Goal: Task Accomplishment & Management: Manage account settings

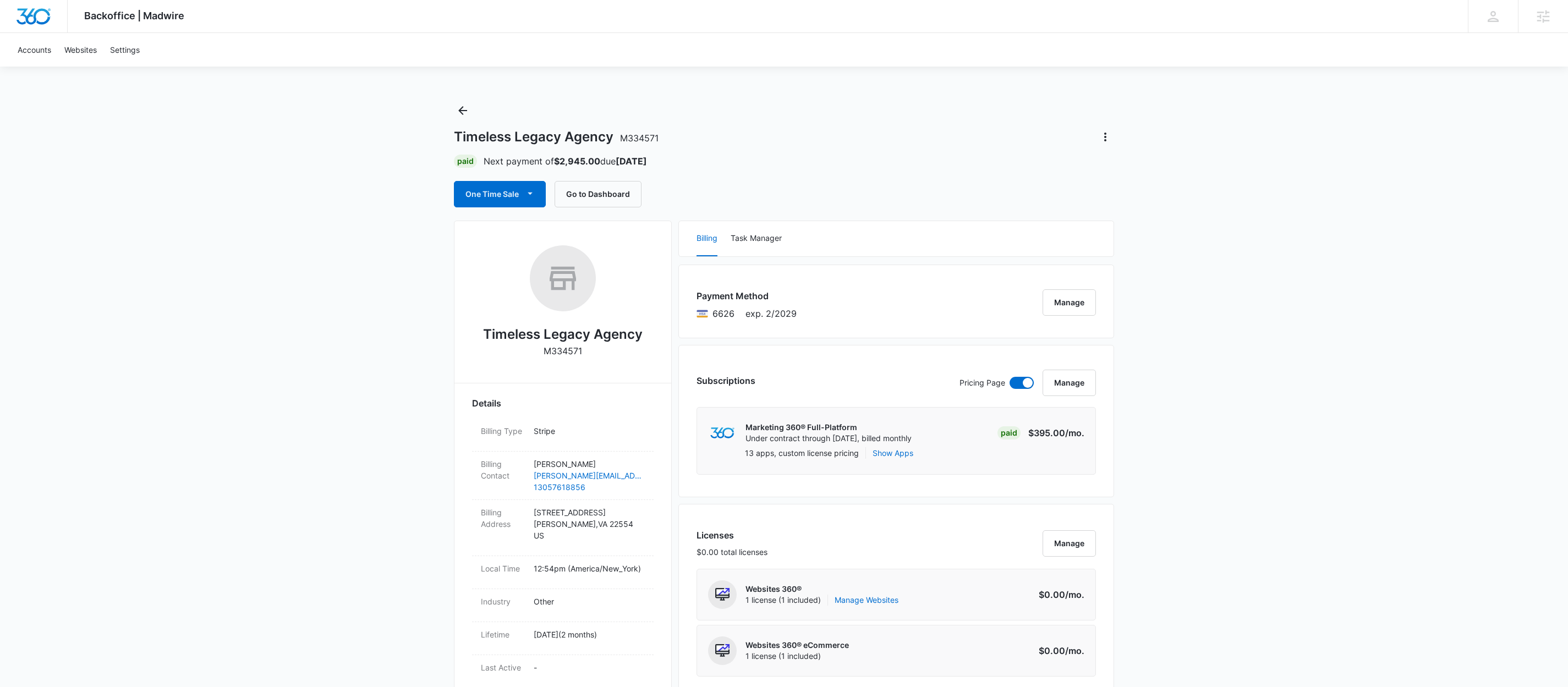
drag, startPoint x: 618, startPoint y: 155, endPoint x: 644, endPoint y: 157, distance: 26.1
click at [644, 157] on p "Next payment of $2,945.00 due [DATE]" at bounding box center [565, 161] width 164 height 13
click at [1083, 308] on button "Manage" at bounding box center [1069, 303] width 54 height 26
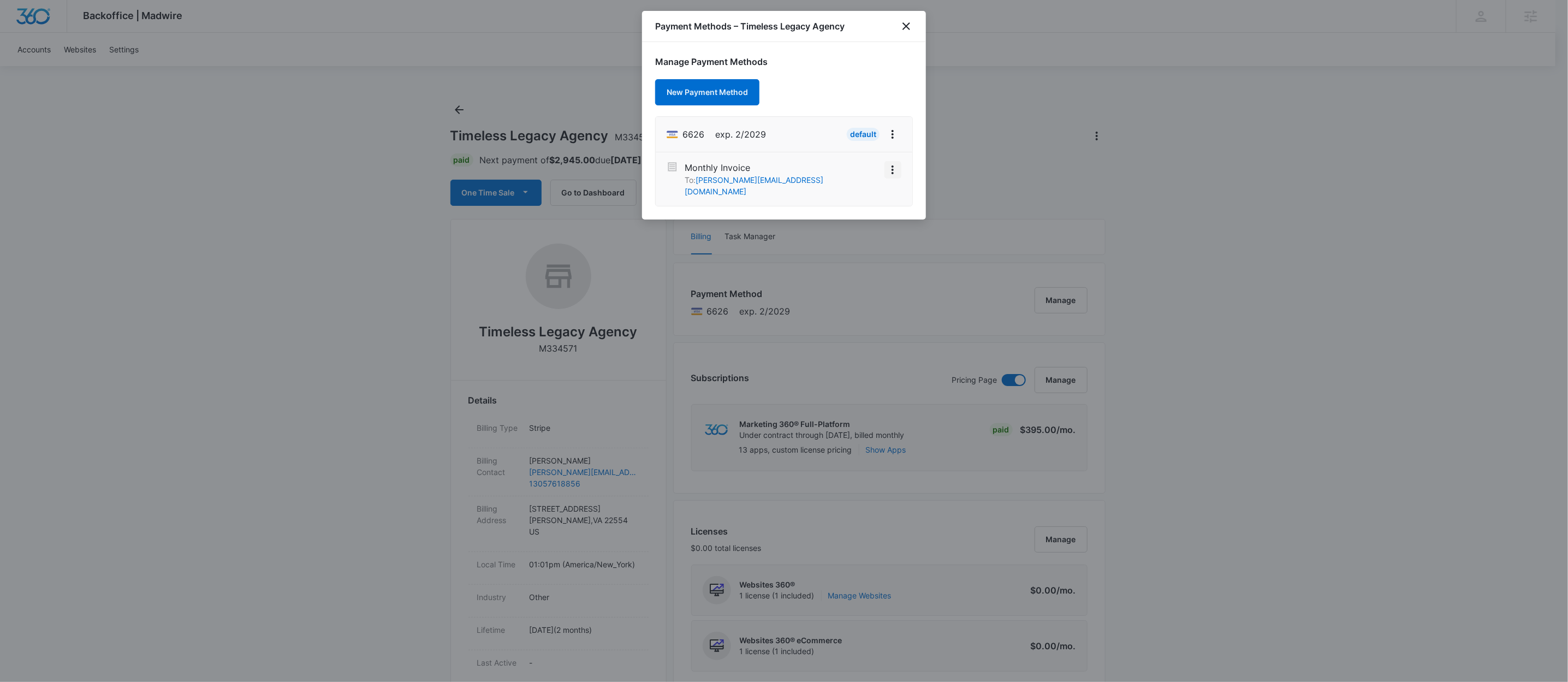
click at [889, 174] on icon "View More" at bounding box center [892, 169] width 13 height 13
click at [828, 97] on div "Manage Payment Methods New Payment Method 6626 exp. 2/2029 Default Monthly Invo…" at bounding box center [784, 131] width 284 height 178
drag, startPoint x: 691, startPoint y: 132, endPoint x: 708, endPoint y: 133, distance: 17.0
click at [708, 133] on div "6626 exp. 2/2029" at bounding box center [717, 134] width 100 height 17
click at [898, 28] on div "Payment Methods – Timeless Legacy Agency" at bounding box center [784, 26] width 284 height 31
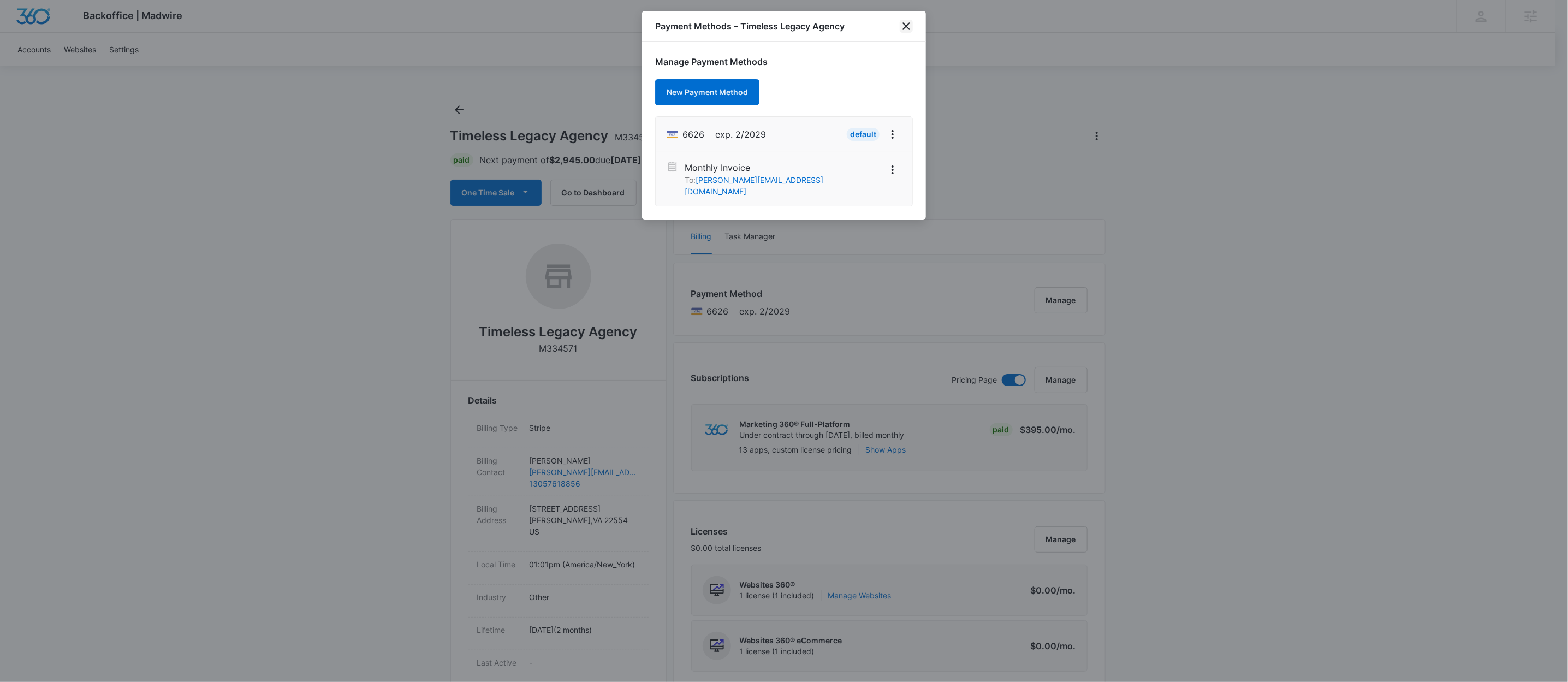
click at [902, 28] on icon "close" at bounding box center [906, 26] width 13 height 13
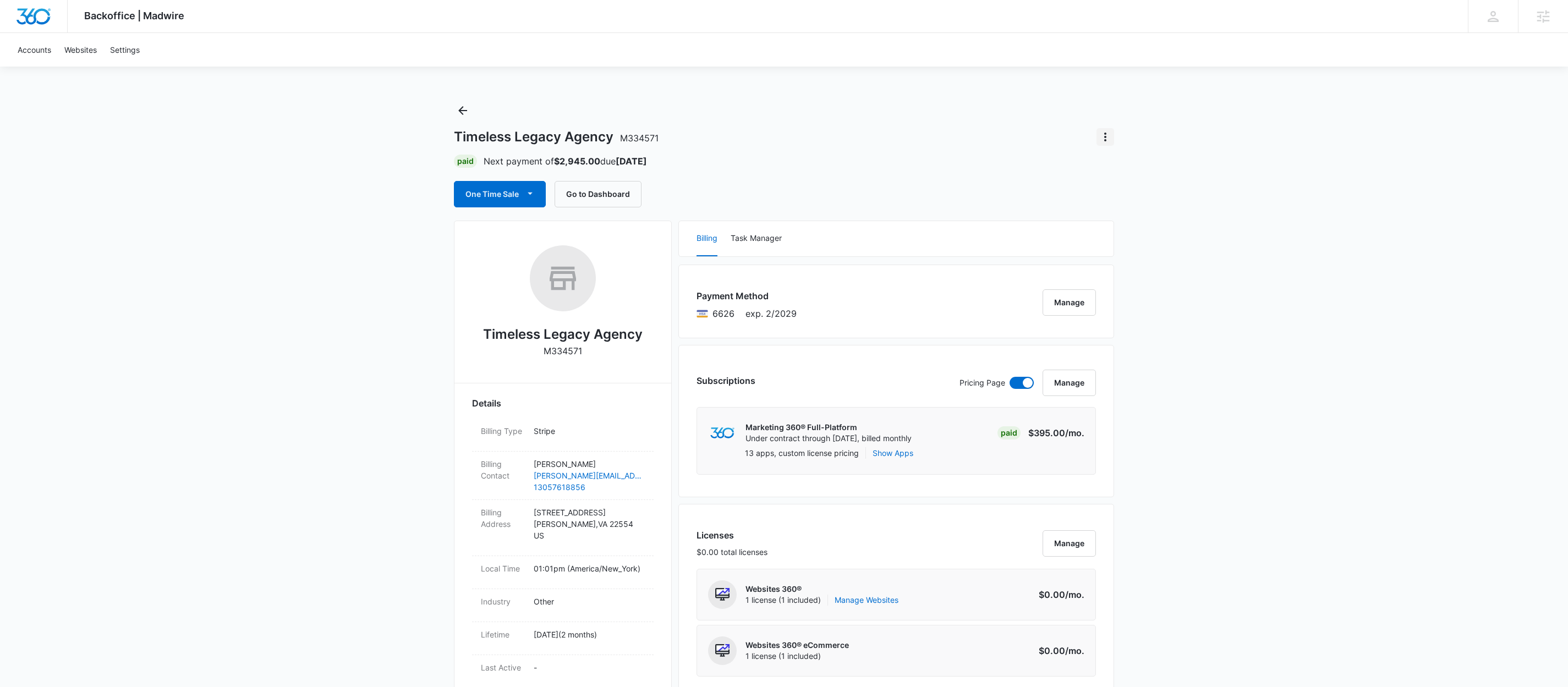
click at [1104, 143] on icon "Actions" at bounding box center [1105, 136] width 13 height 13
